Goal: Task Accomplishment & Management: Use online tool/utility

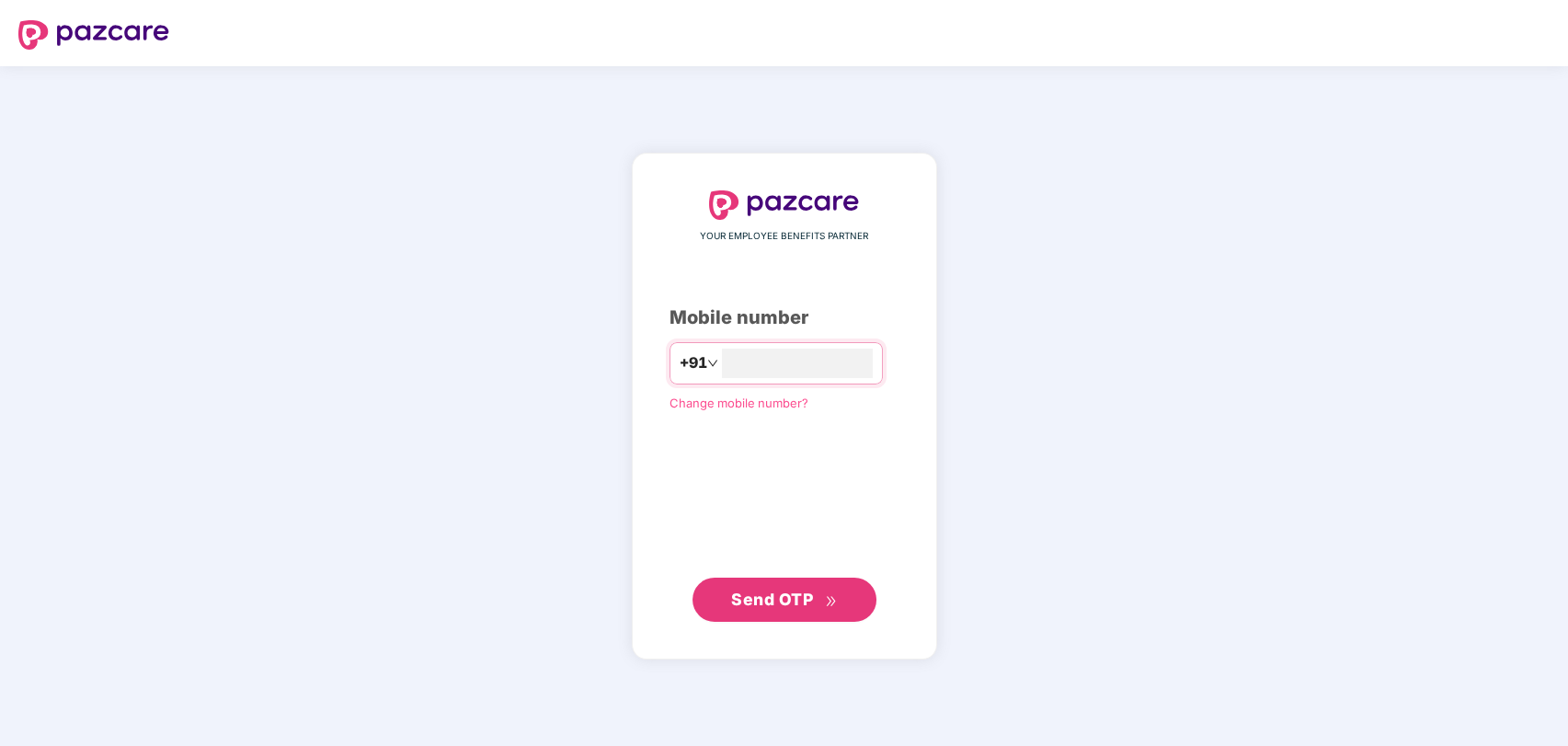
type input "**********"
click at [795, 614] on button "Send OTP" at bounding box center [784, 598] width 184 height 44
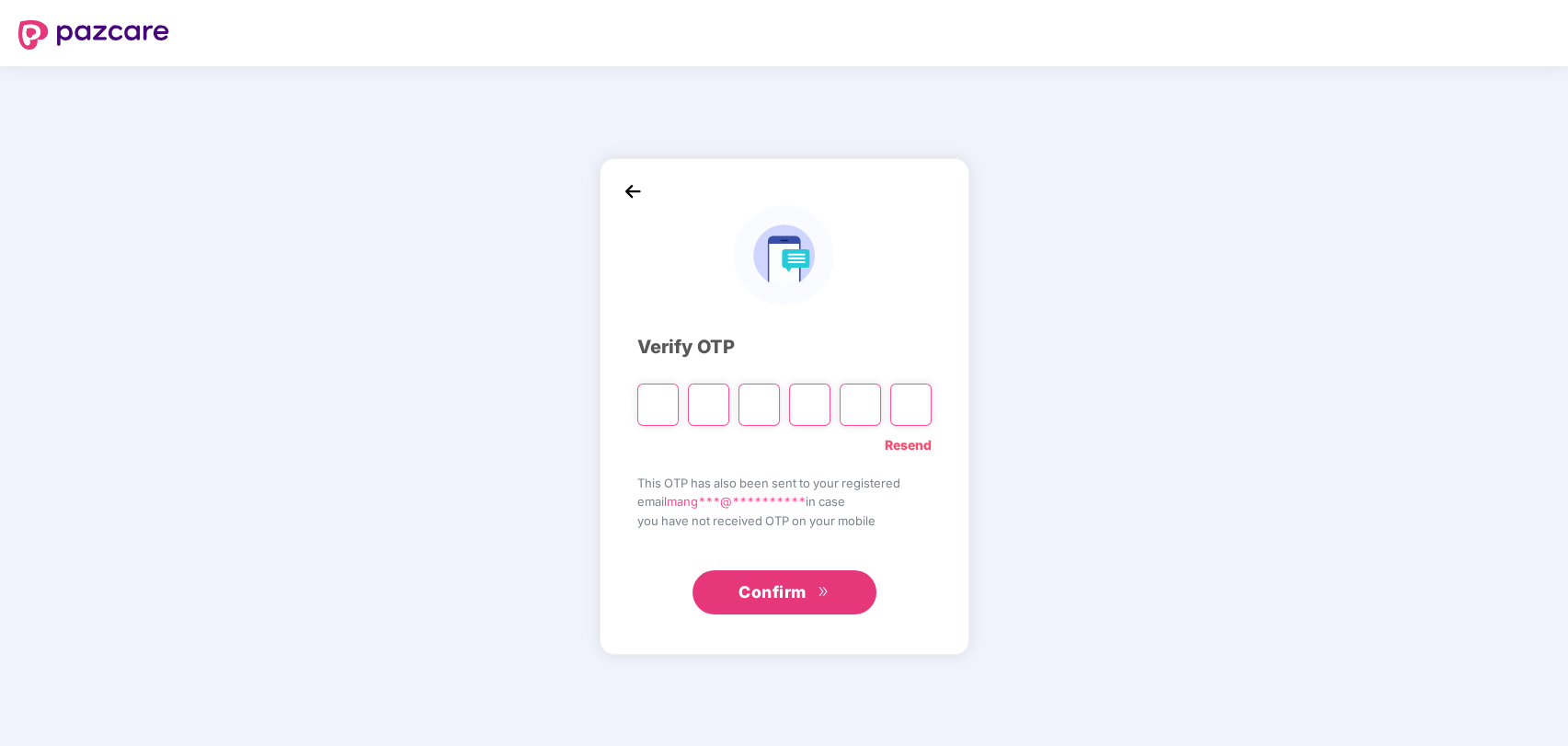
type input "*"
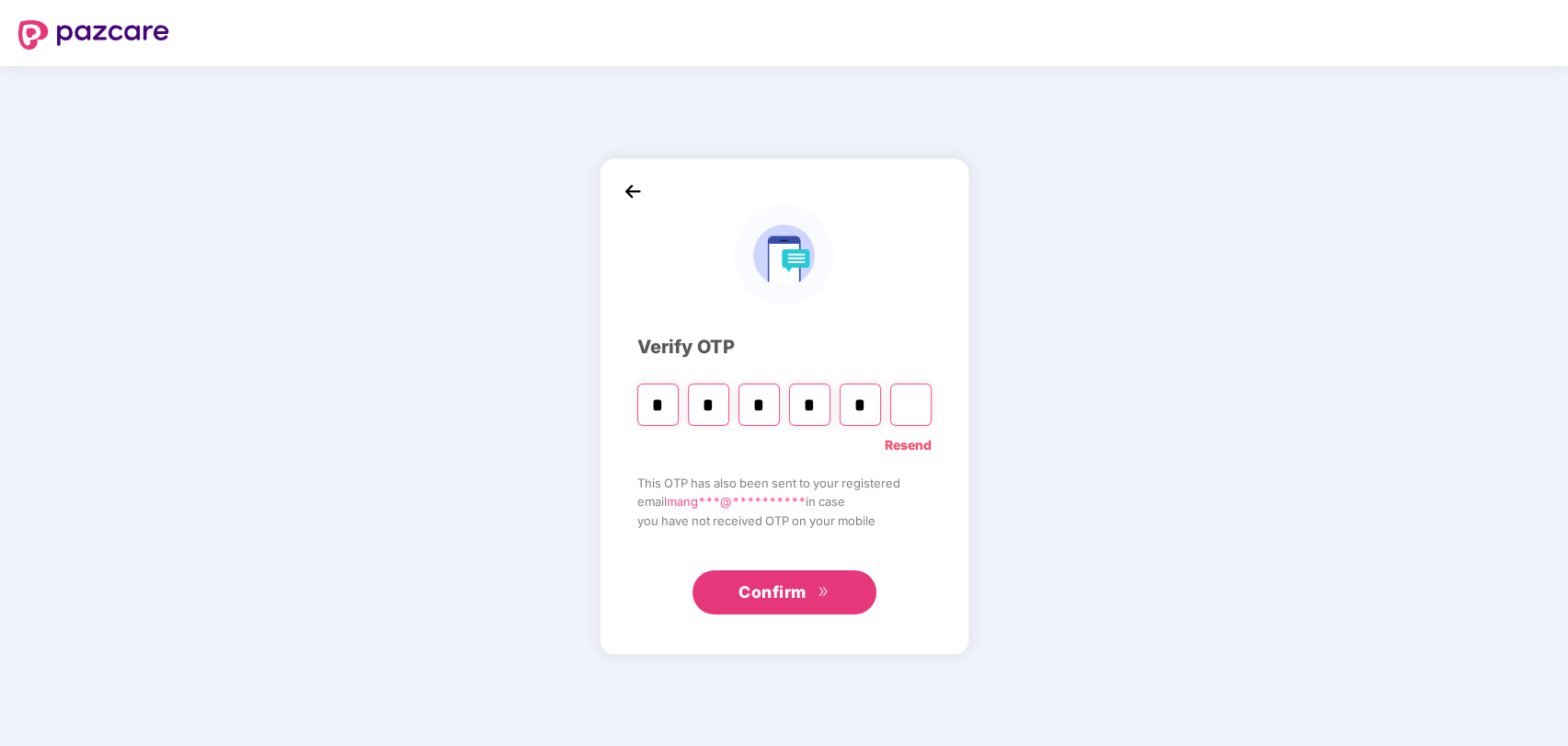
type input "*"
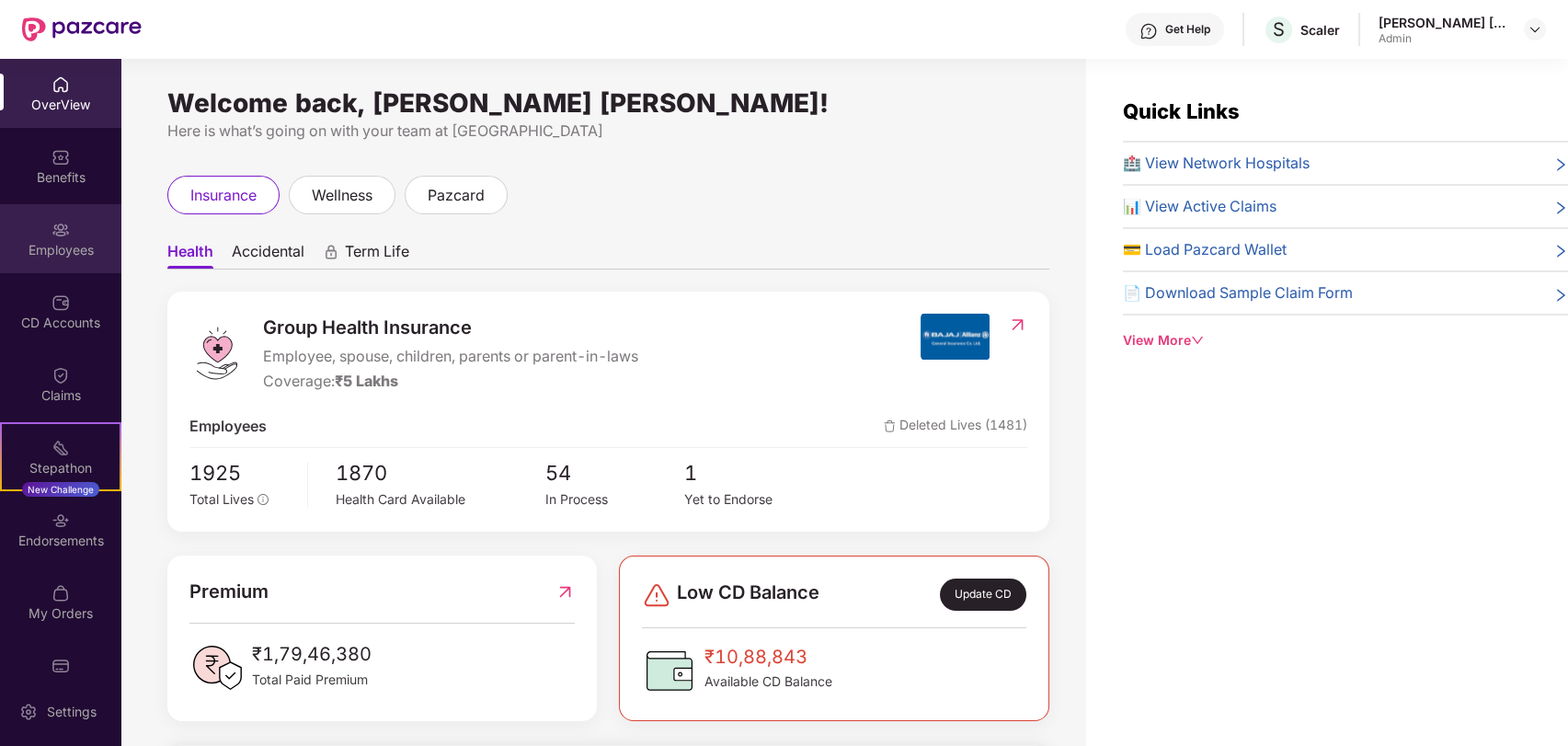
click at [69, 228] on div "Employees" at bounding box center [61, 239] width 121 height 69
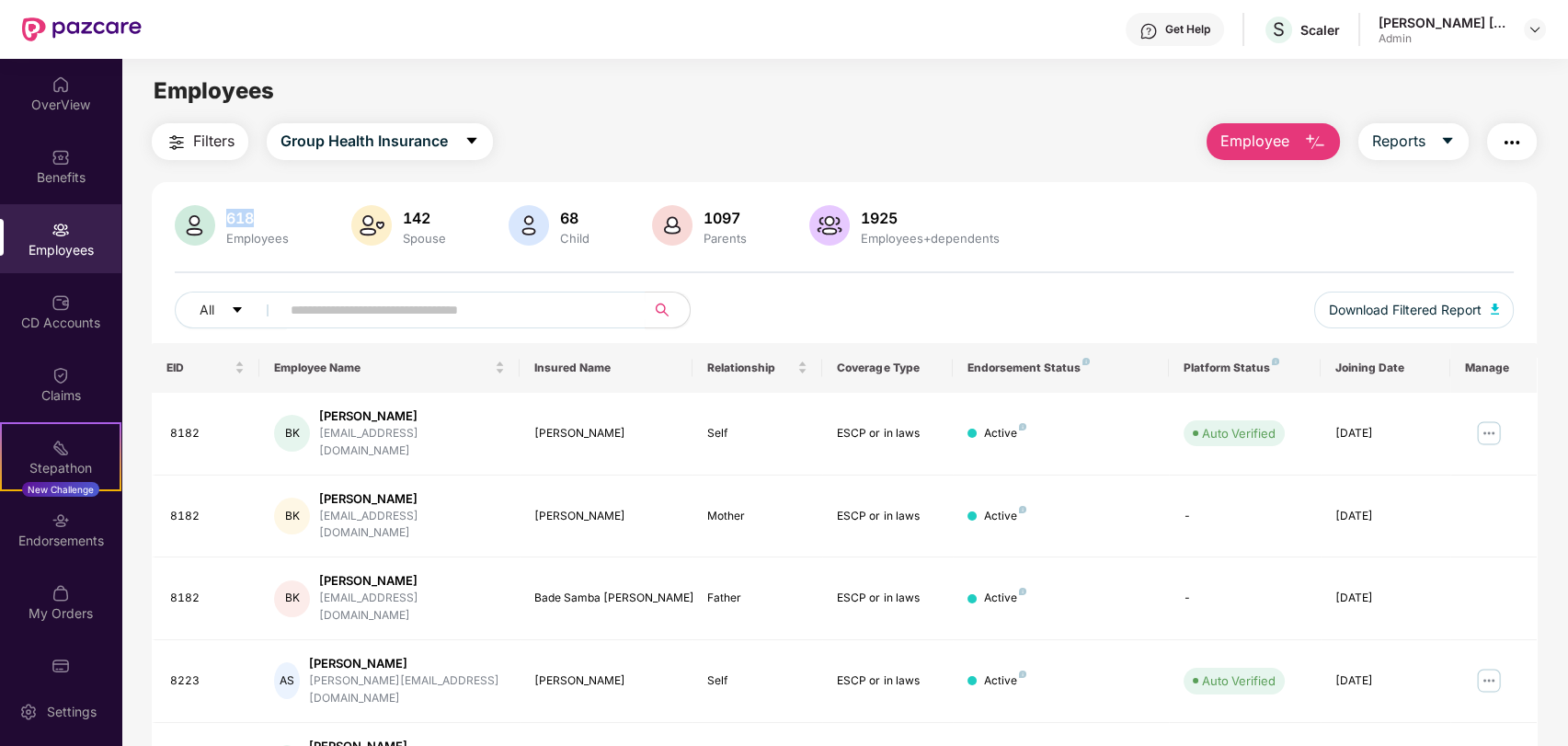
drag, startPoint x: 223, startPoint y: 217, endPoint x: 279, endPoint y: 217, distance: 56.0
click at [279, 217] on div "618" at bounding box center [257, 218] width 70 height 19
click at [839, 309] on div "All" at bounding box center [565, 309] width 782 height 36
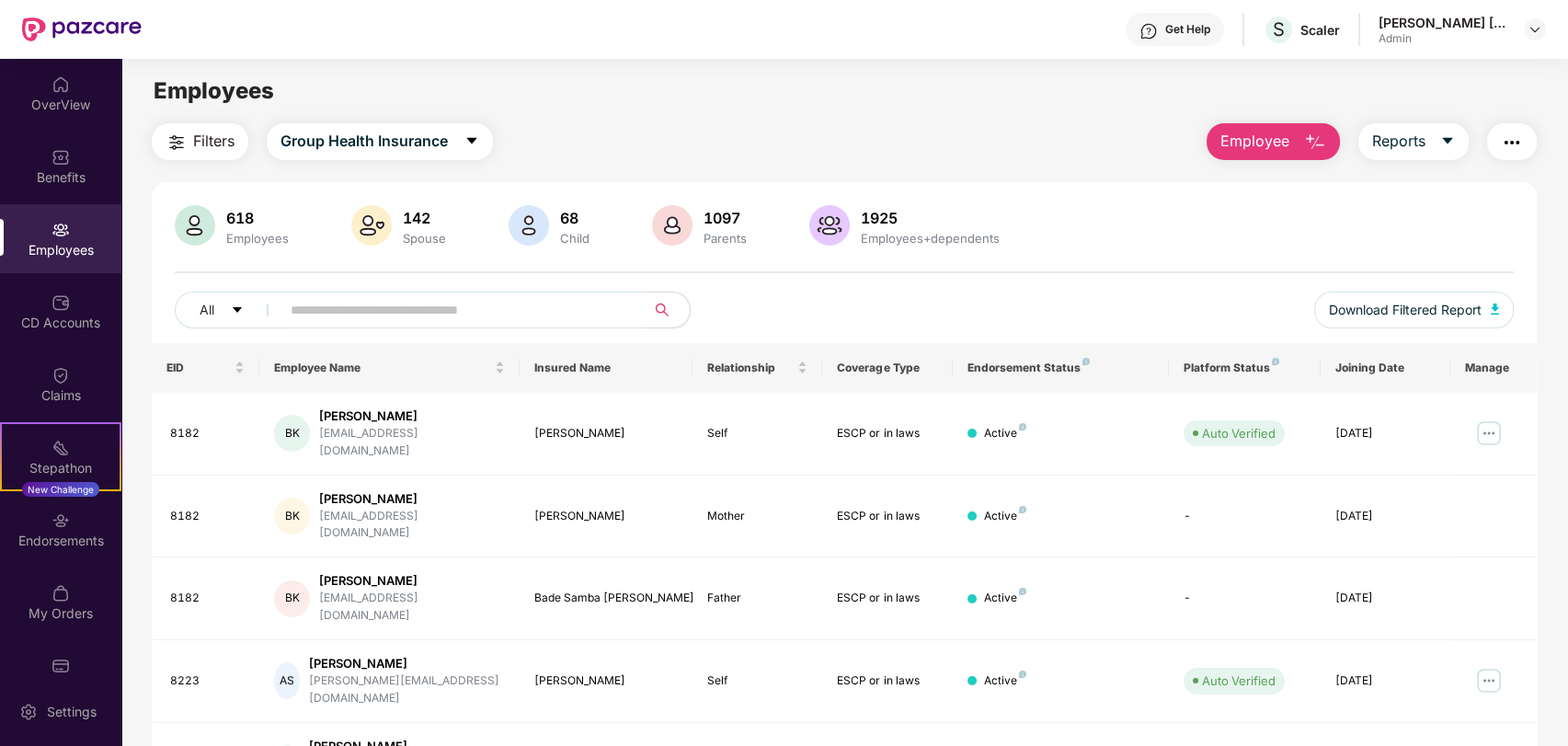
click at [256, 232] on div "Employees" at bounding box center [257, 238] width 70 height 15
click at [751, 281] on div "618 Employees 142 Spouse 68 Child 1097 Parents 1925 Employees+dependents All Do…" at bounding box center [844, 274] width 1386 height 138
click at [390, 236] on div at bounding box center [371, 227] width 48 height 44
click at [764, 291] on div "All" at bounding box center [565, 309] width 782 height 36
click at [784, 321] on div "All" at bounding box center [565, 309] width 782 height 36
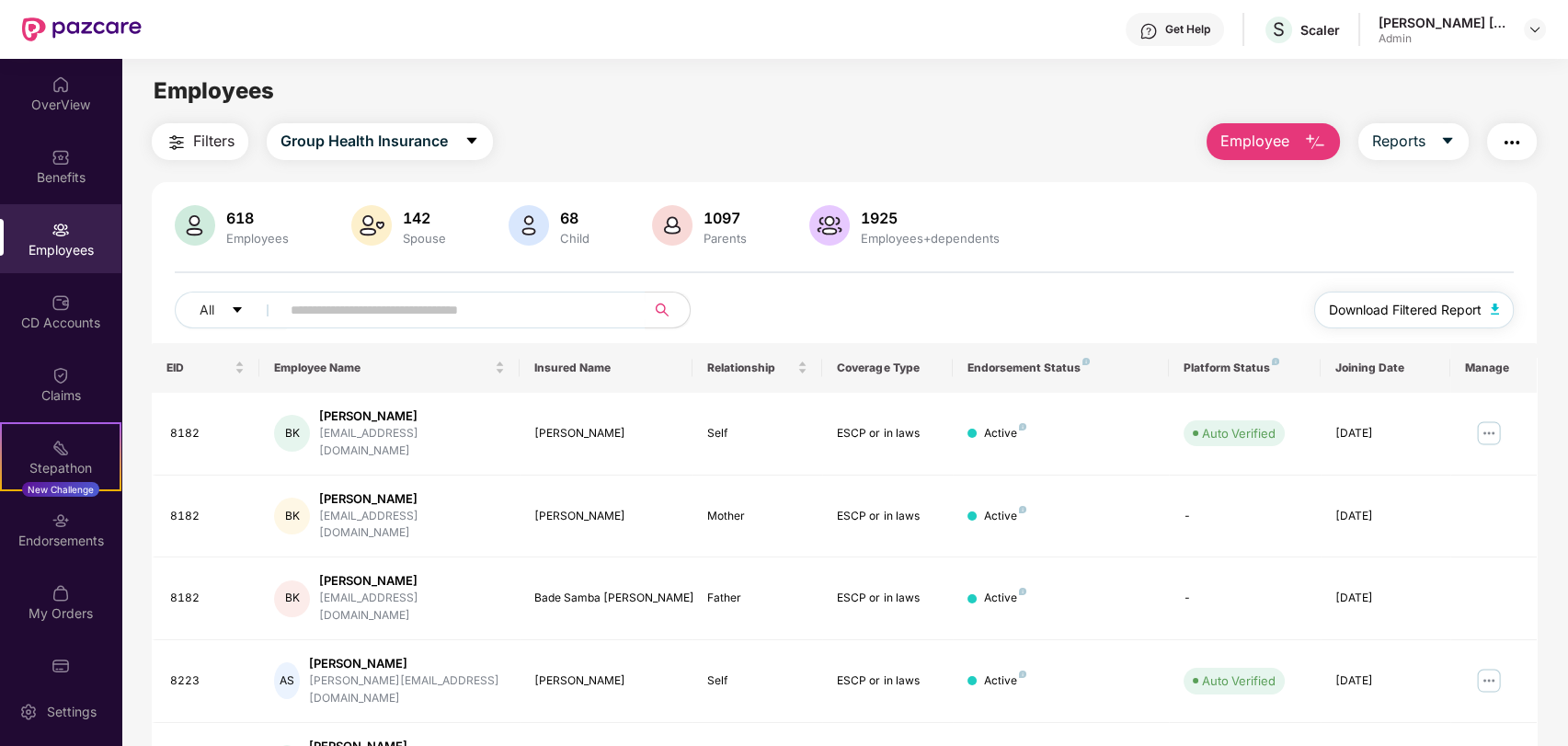
click at [1413, 311] on span "Download Filtered Report" at bounding box center [1405, 310] width 152 height 21
click at [817, 332] on div "All Download Filtered Report" at bounding box center [844, 317] width 1340 height 51
click at [266, 241] on div "Employees" at bounding box center [257, 238] width 70 height 15
click at [227, 228] on div "618 Employees" at bounding box center [257, 226] width 78 height 38
click at [230, 211] on div "618" at bounding box center [257, 218] width 70 height 19
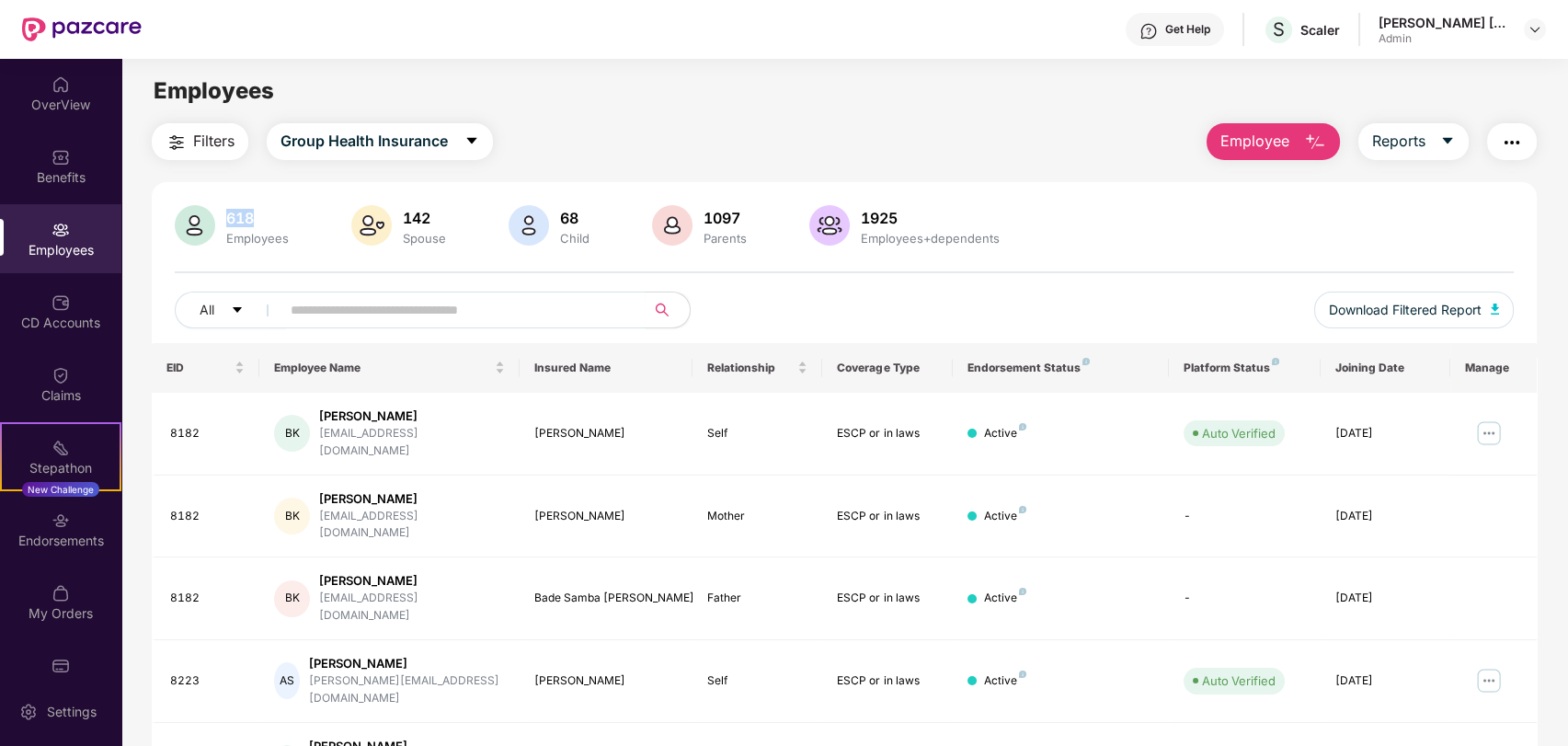
click at [230, 211] on div "618" at bounding box center [257, 218] width 70 height 19
